Goal: Task Accomplishment & Management: Complete application form

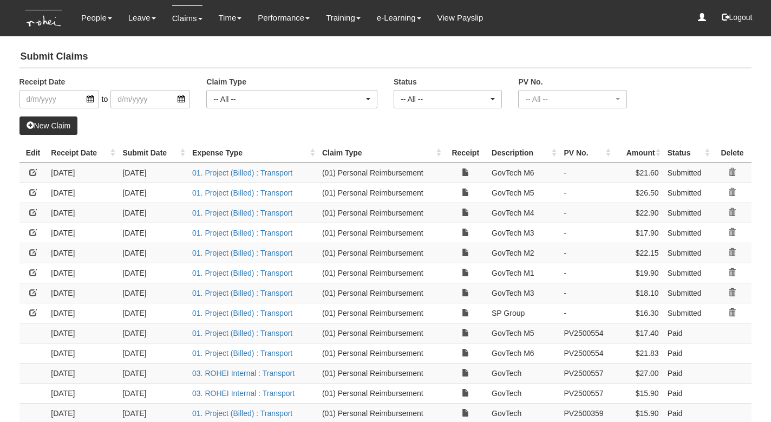
select select "50"
click at [48, 125] on link "New Claim" at bounding box center [48, 125] width 58 height 18
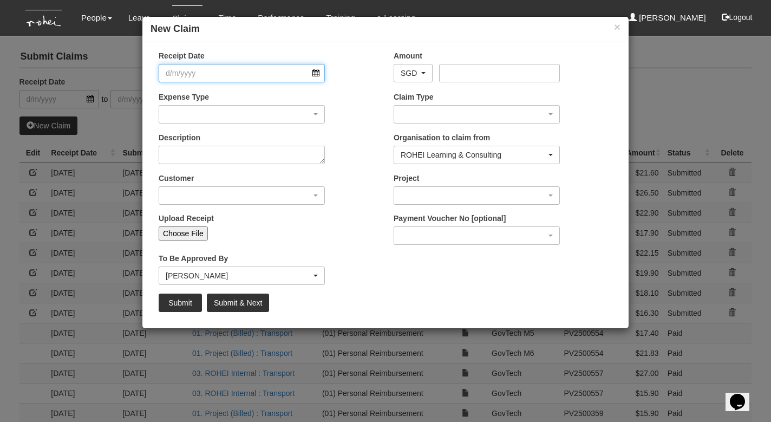
click at [317, 73] on input "Receipt Date" at bounding box center [242, 73] width 166 height 18
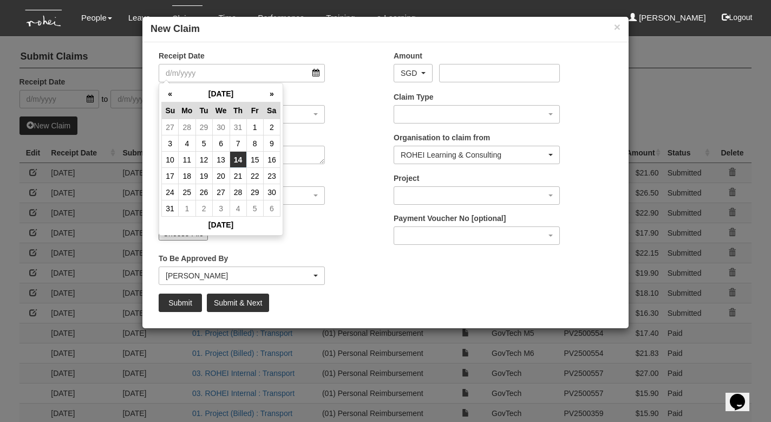
click at [235, 160] on td "14" at bounding box center [238, 160] width 17 height 16
type input "[DATE]"
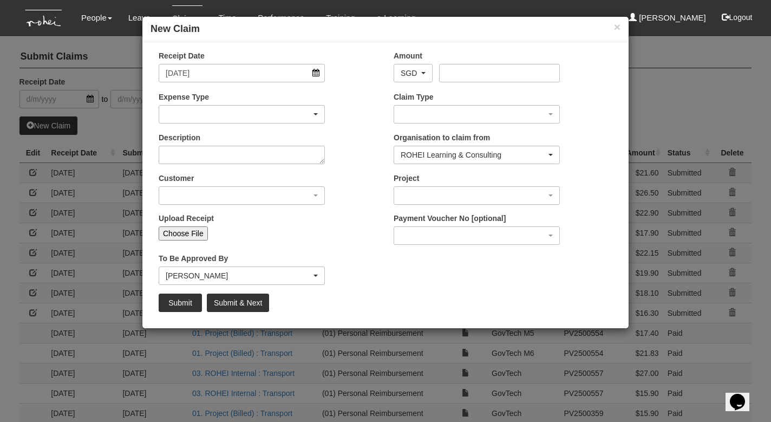
click at [181, 114] on div "button" at bounding box center [241, 114] width 165 height 17
type input "g"
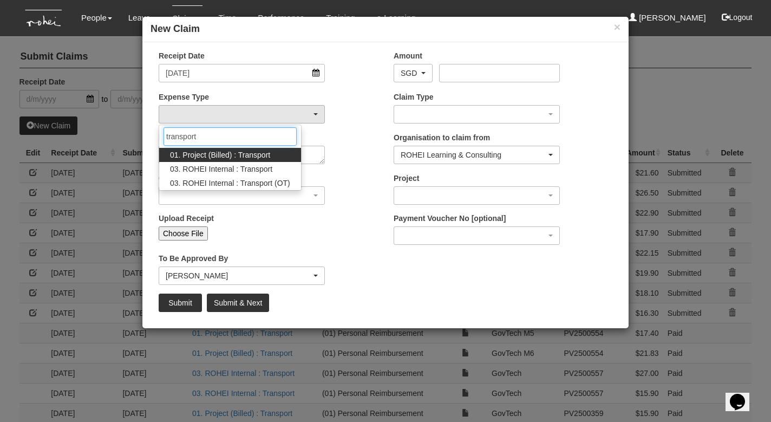
type input "transport"
click at [191, 152] on span "01. Project (Billed) : Transport" at bounding box center [220, 154] width 100 height 11
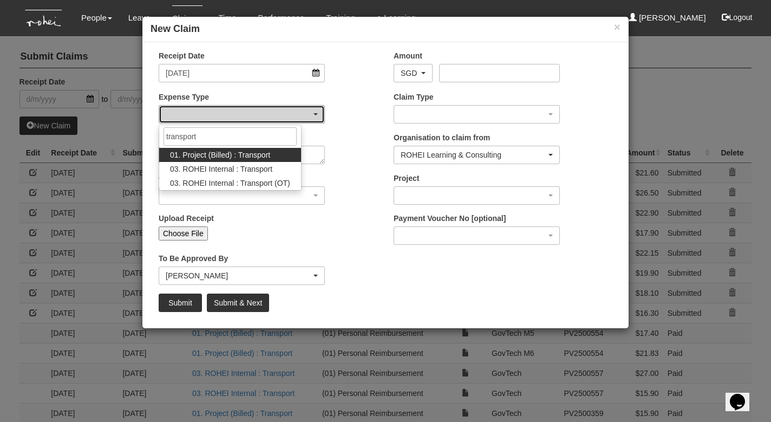
select select "135"
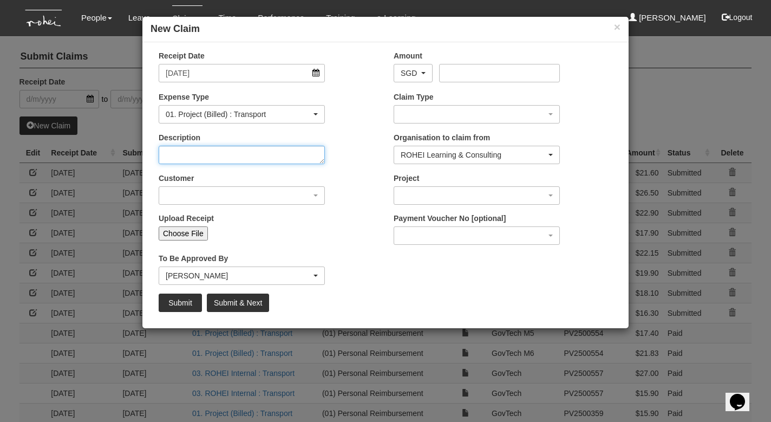
click at [190, 155] on textarea "Description" at bounding box center [242, 155] width 166 height 18
type textarea "GovTech"
click at [184, 196] on div "button" at bounding box center [241, 195] width 165 height 17
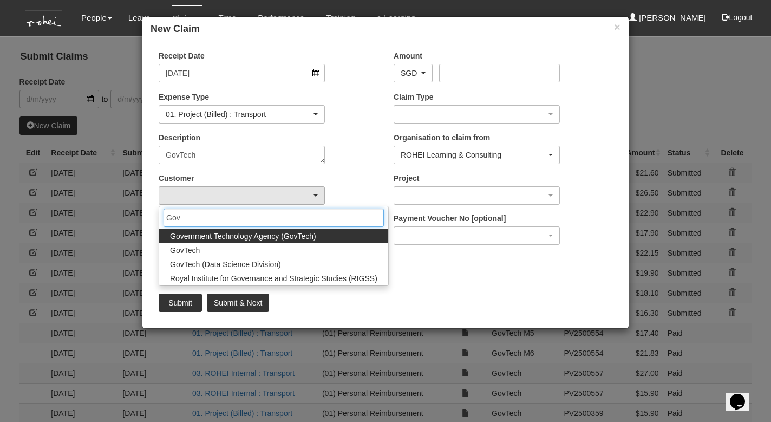
type input "Gov"
click at [191, 237] on span "Government Technology Agency (GovTech)" at bounding box center [243, 236] width 146 height 11
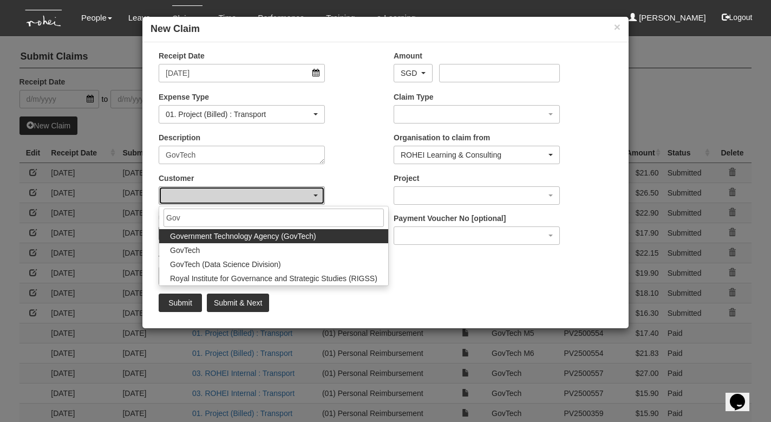
select select "900"
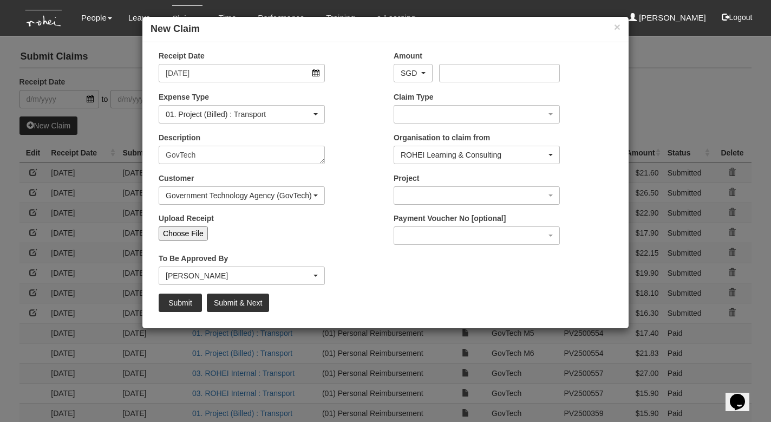
click at [191, 231] on input "Choose File" at bounding box center [183, 233] width 49 height 14
type input "C:\fakepath\[DATE].jpeg"
type input "Choose Another File"
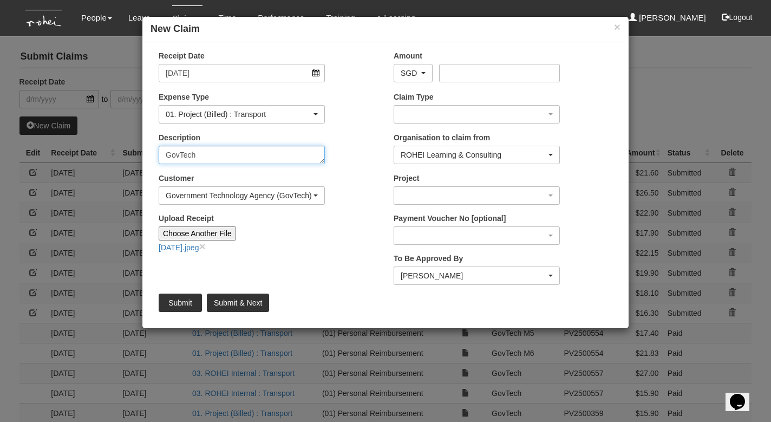
click at [214, 159] on textarea "GovTech" at bounding box center [242, 155] width 166 height 18
type textarea "GovTech M4"
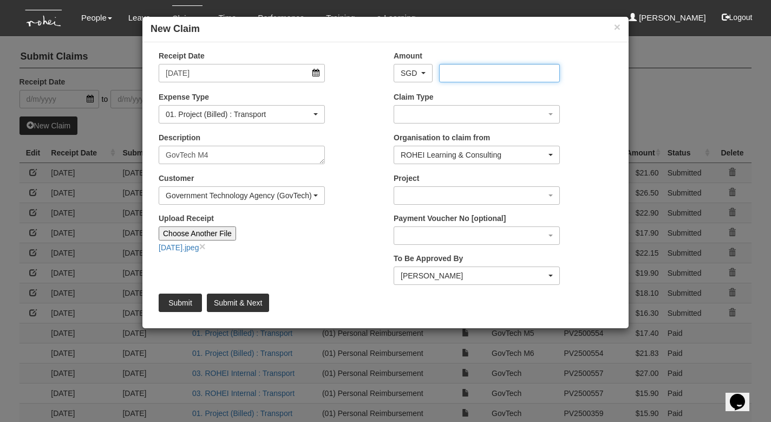
click at [468, 73] on input "Amount" at bounding box center [499, 73] width 120 height 18
type input "32.70"
click at [441, 112] on div "button" at bounding box center [476, 114] width 165 height 17
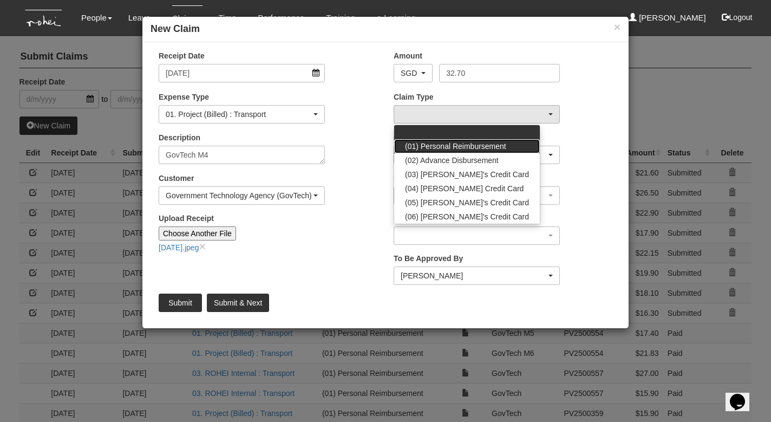
click at [445, 146] on span "(01) Personal Reimbursement" at bounding box center [455, 146] width 101 height 11
select select "14"
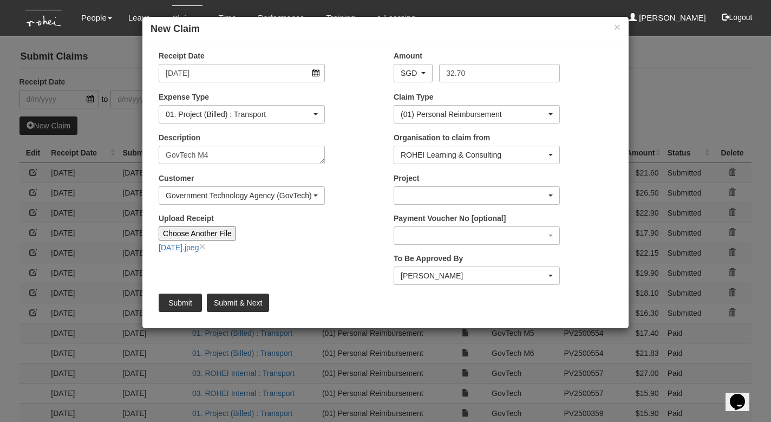
click at [439, 190] on div "button" at bounding box center [476, 195] width 165 height 17
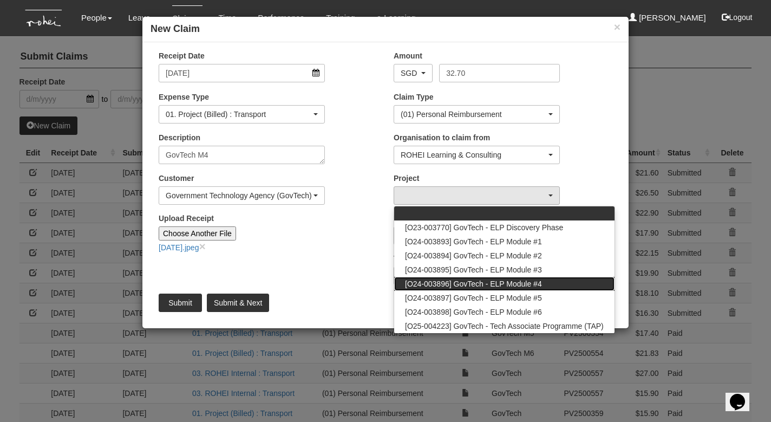
click at [454, 283] on span "[O24-003896] GovTech - ELP Module #4" at bounding box center [473, 283] width 137 height 11
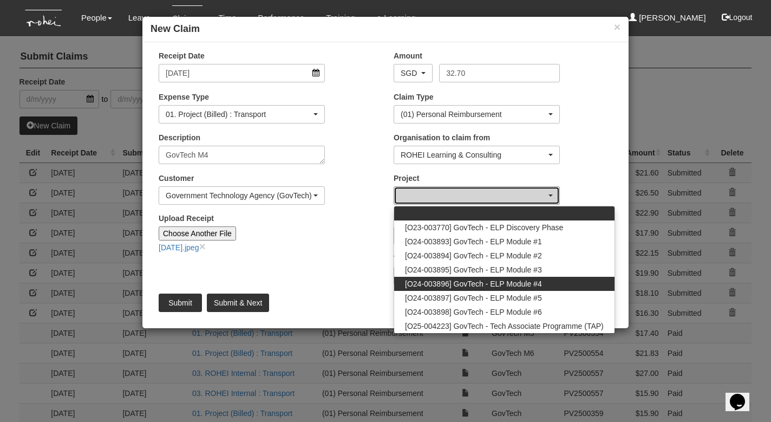
select select "2504"
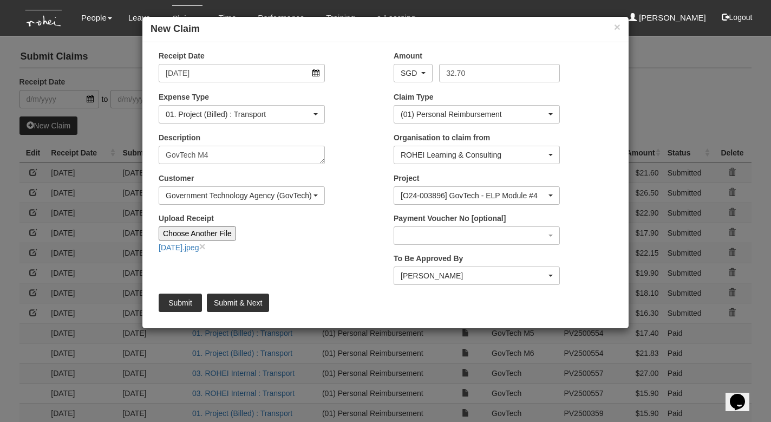
click at [468, 277] on div "[PERSON_NAME]" at bounding box center [474, 275] width 146 height 11
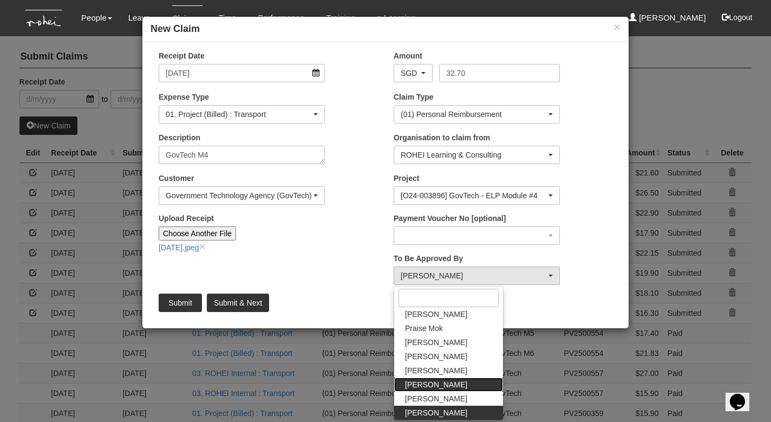
click at [449, 385] on link "[PERSON_NAME]" at bounding box center [448, 384] width 109 height 14
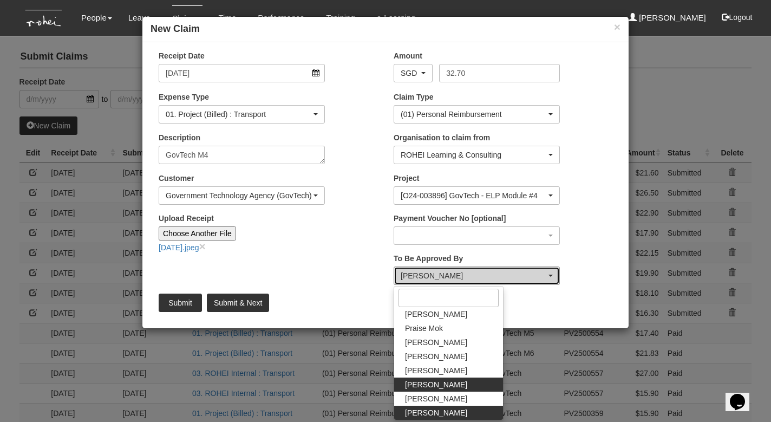
select select "5e225cdc-7ce9-465a-9503-99e8ed4cc44e"
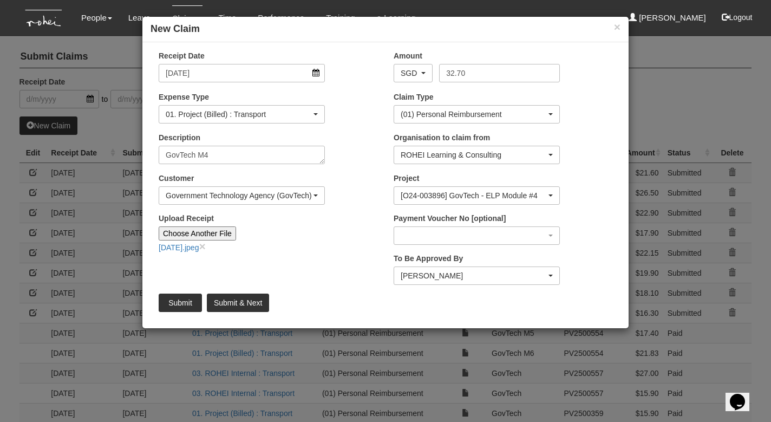
click at [181, 302] on input "Submit" at bounding box center [180, 303] width 43 height 18
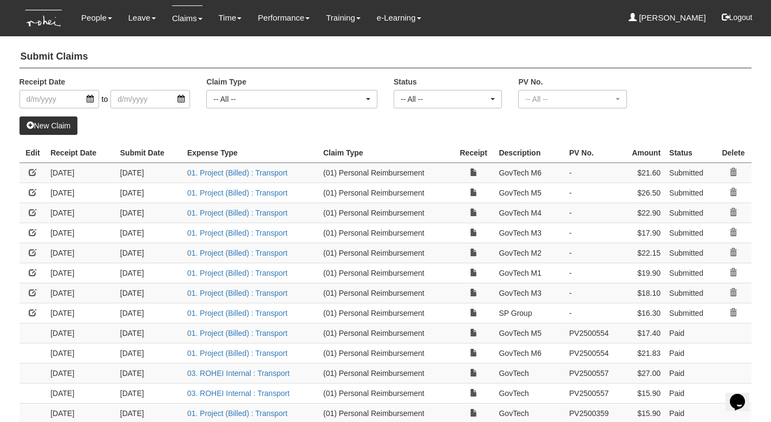
select select "50"
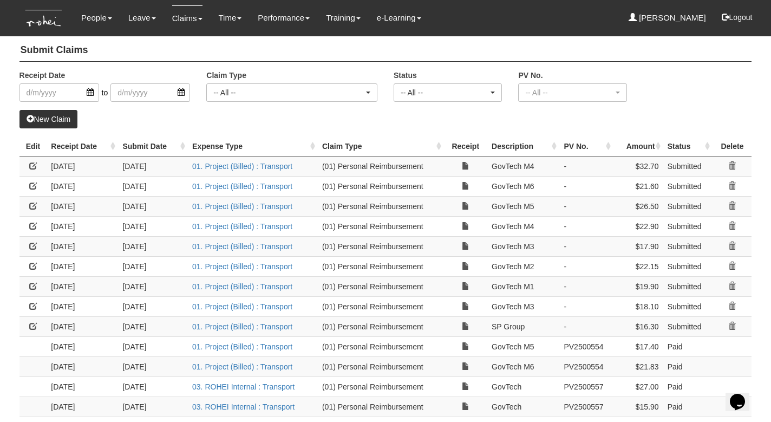
scroll to position [16, 0]
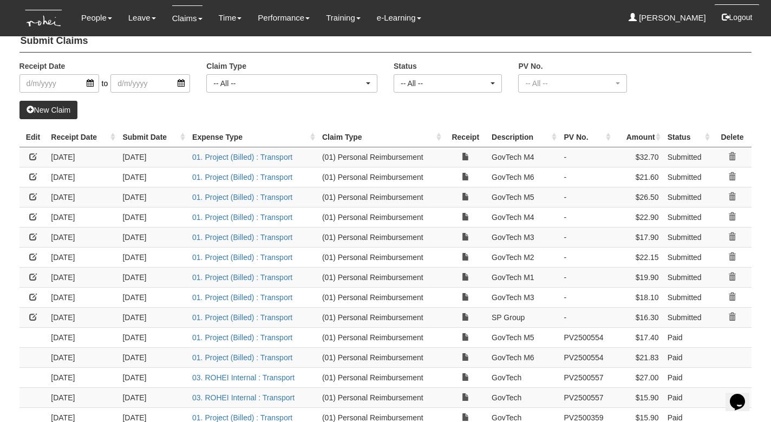
click at [739, 17] on button "Logout" at bounding box center [737, 17] width 46 height 26
